Goal: Task Accomplishment & Management: Use online tool/utility

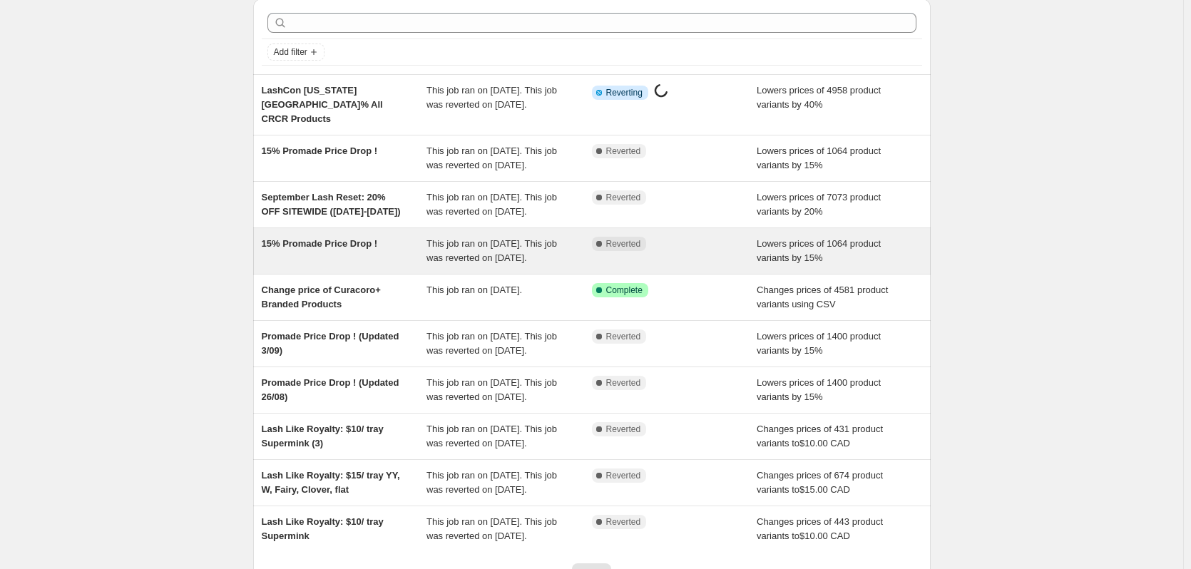
scroll to position [71, 0]
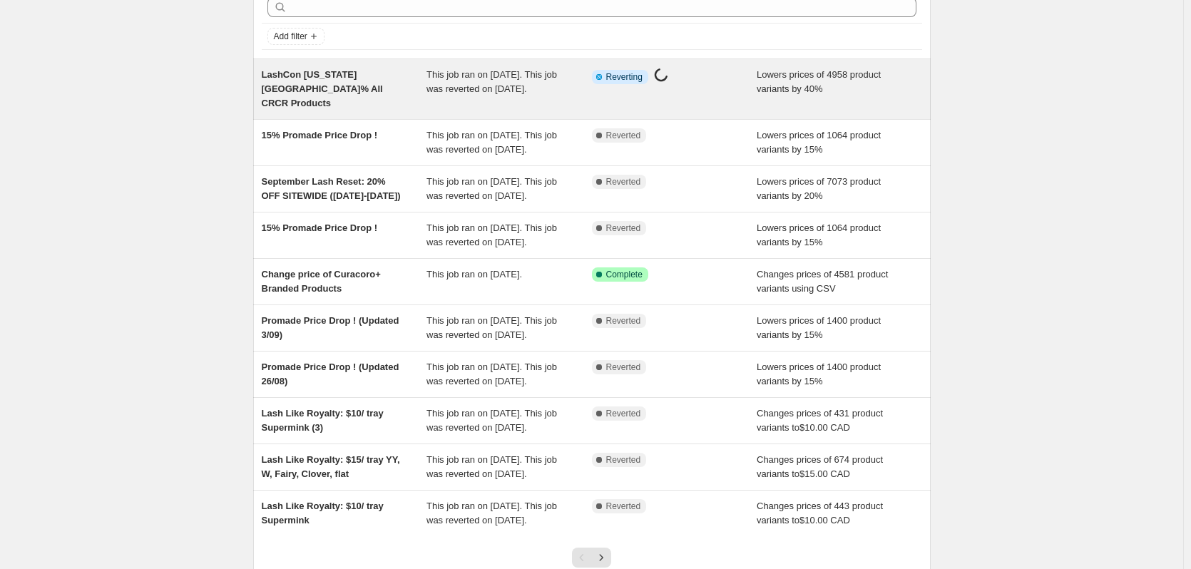
click at [763, 99] on div "Lowers prices of 4958 product variants by 40%" at bounding box center [840, 89] width 166 height 43
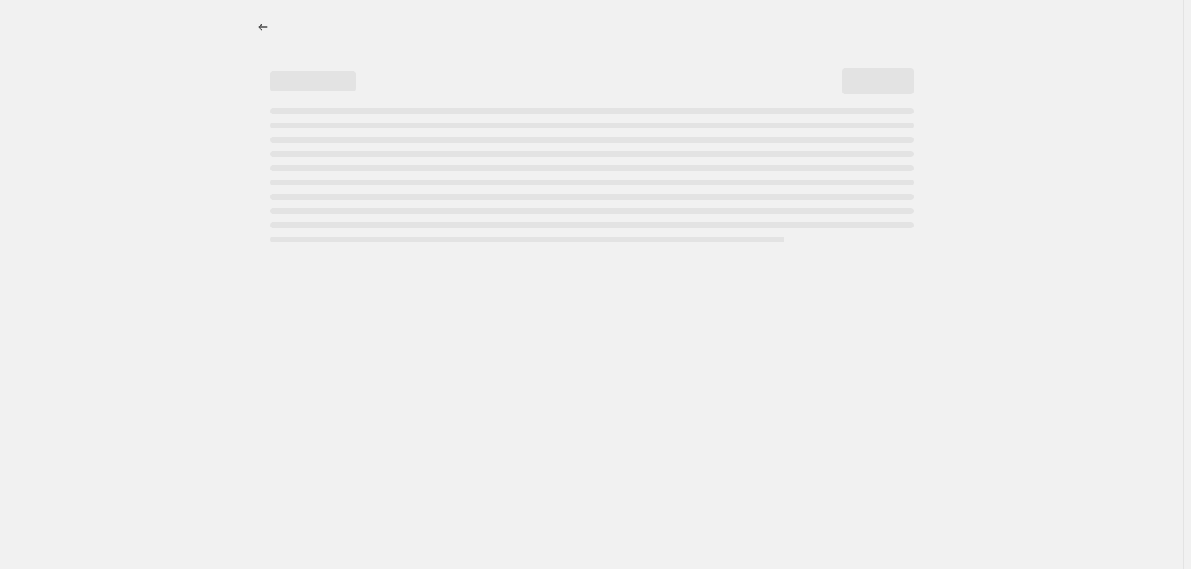
select select "percentage"
select select "collection"
select select "not_equal"
select select "product_status"
select select "product_type"
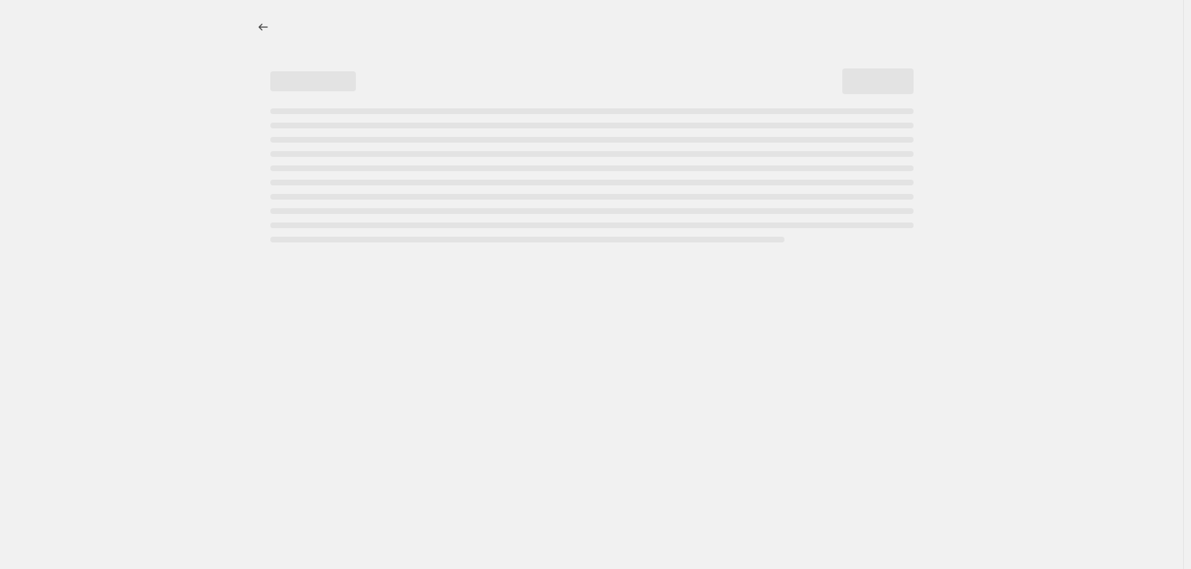
select select "not_equal"
select select "vendor"
select select "not_equal"
